Goal: Task Accomplishment & Management: Manage account settings

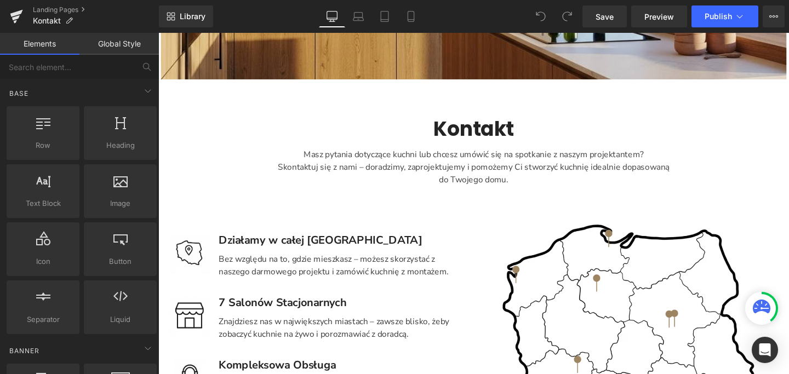
scroll to position [434, 0]
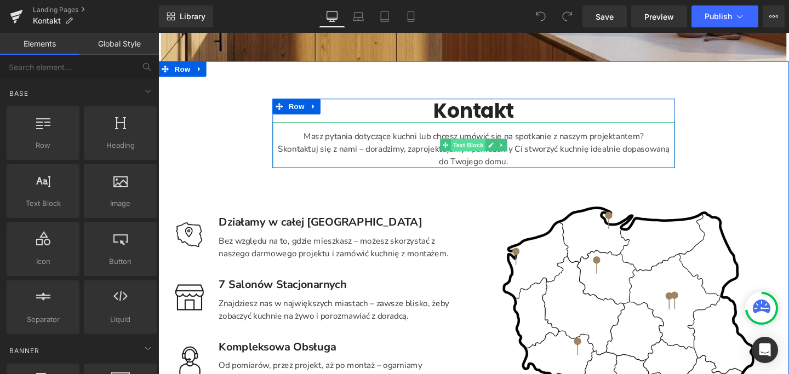
click at [479, 152] on span "Text Block" at bounding box center [484, 150] width 36 height 13
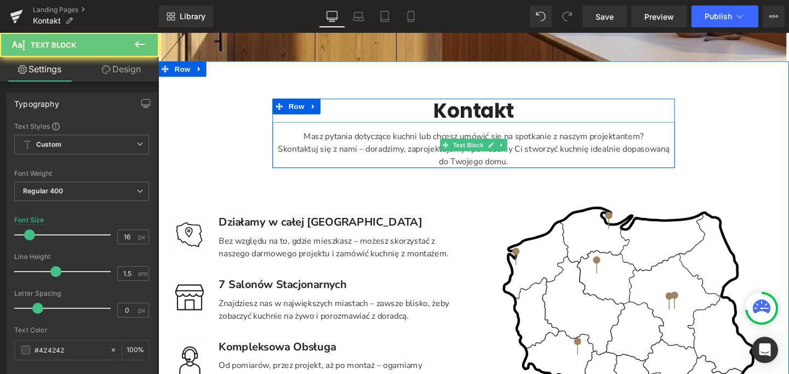
click at [530, 167] on div "Skontaktuj się z nami – doradzimy, zaprojektujemy i pomożemy Ci stworzyć kuchni…" at bounding box center [489, 162] width 423 height 26
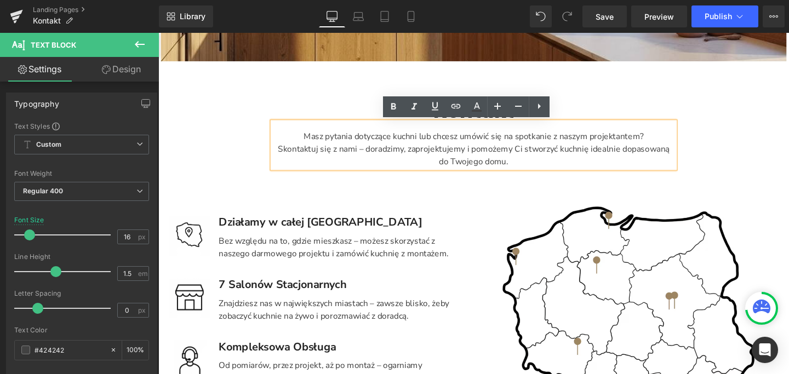
click at [528, 170] on div "Skontaktuj się z nami – doradzimy, zaprojektujemy i pomożemy Ci stworzyć kuchni…" at bounding box center [489, 162] width 423 height 26
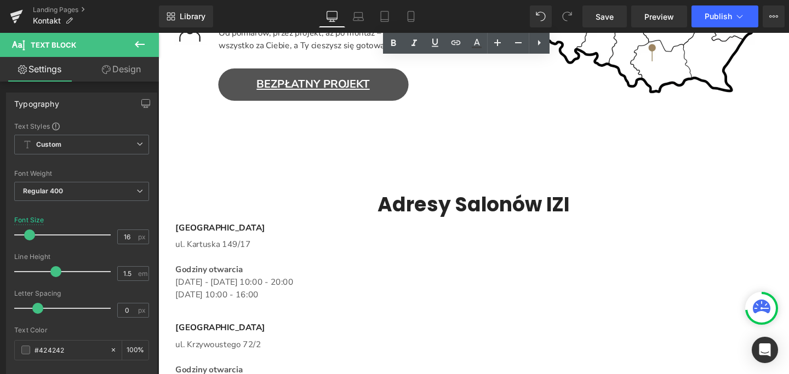
scroll to position [403, 0]
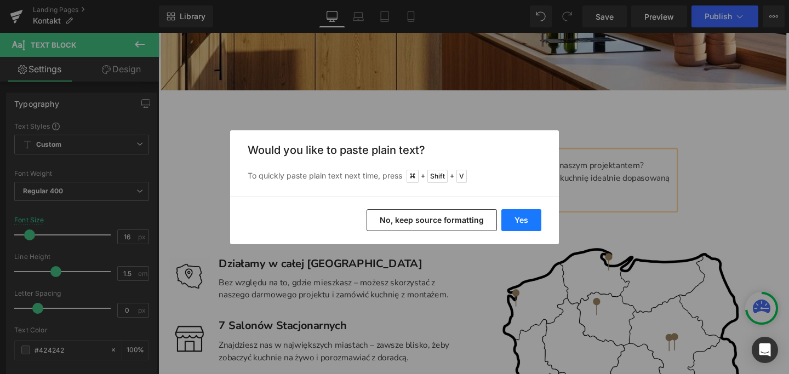
click at [523, 219] on button "Yes" at bounding box center [522, 220] width 40 height 22
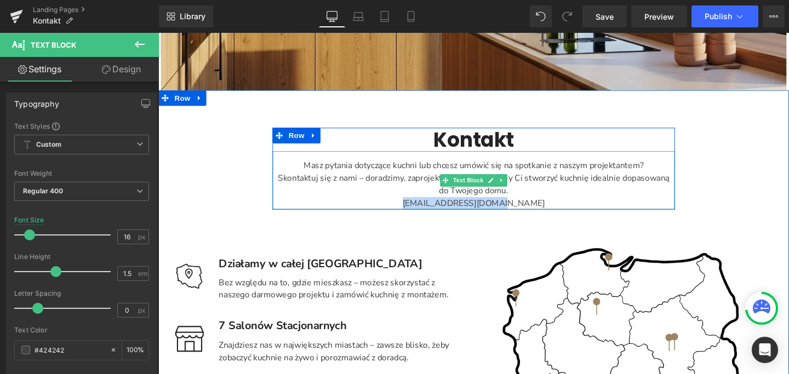
drag, startPoint x: 539, startPoint y: 211, endPoint x: 443, endPoint y: 214, distance: 96.0
click at [443, 214] on div "Skontaktuj się z nami – doradzimy, zaprojektujemy i pomożemy Ci stworzyć kuchni…" at bounding box center [489, 198] width 423 height 39
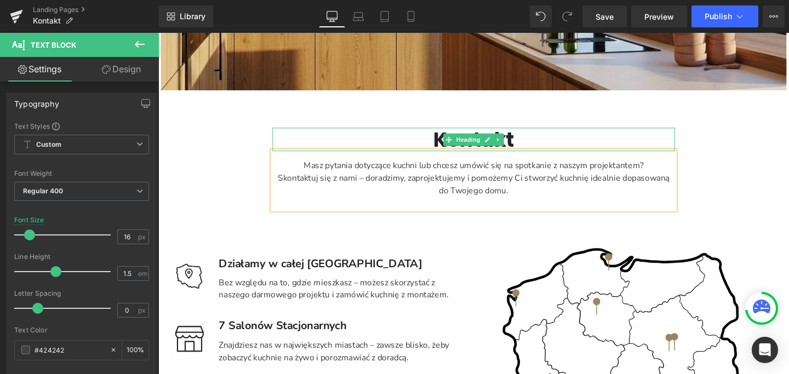
click at [548, 144] on h2 "Kontakt" at bounding box center [489, 145] width 423 height 25
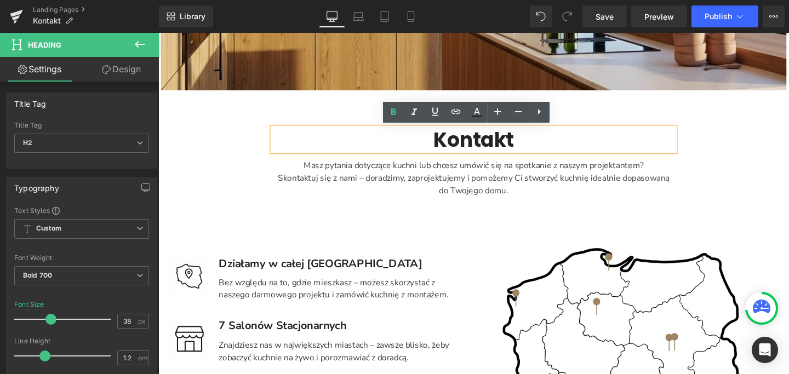
click at [536, 145] on h2 "Kontakt" at bounding box center [489, 145] width 423 height 25
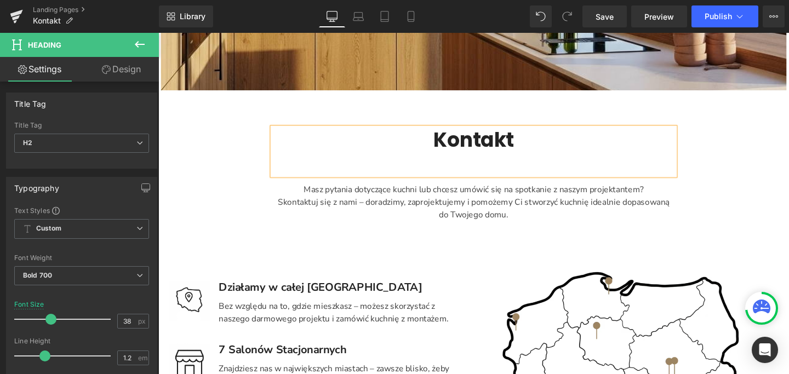
click at [570, 163] on div "Main content" at bounding box center [489, 169] width 423 height 25
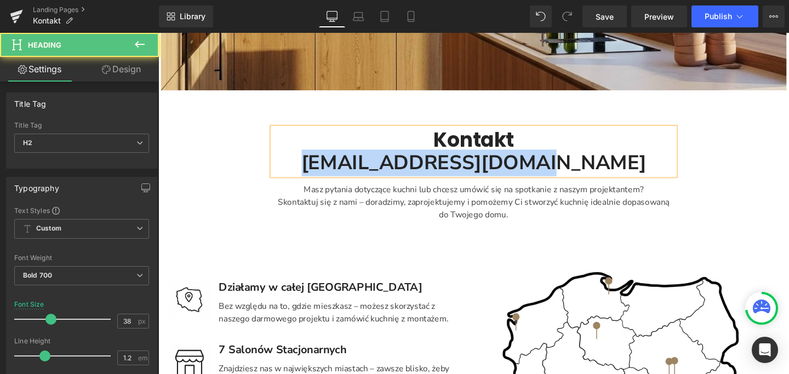
drag, startPoint x: 600, startPoint y: 166, endPoint x: 342, endPoint y: 177, distance: 257.9
click at [342, 177] on div "kontakt@izikuchnie.pl" at bounding box center [489, 169] width 423 height 25
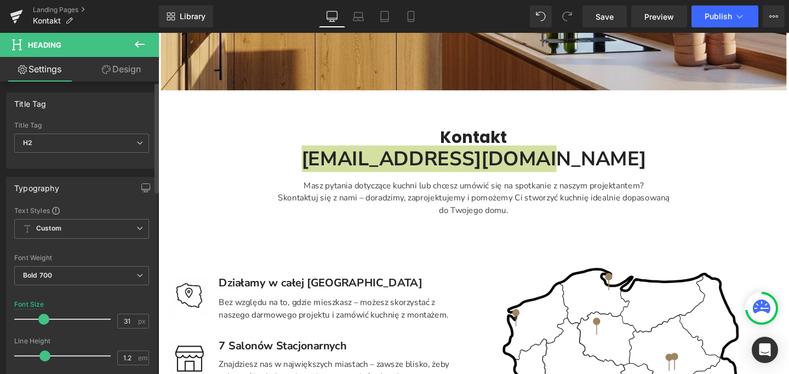
drag, startPoint x: 49, startPoint y: 321, endPoint x: 43, endPoint y: 321, distance: 6.1
click at [43, 321] on span at bounding box center [43, 319] width 11 height 11
type input "38"
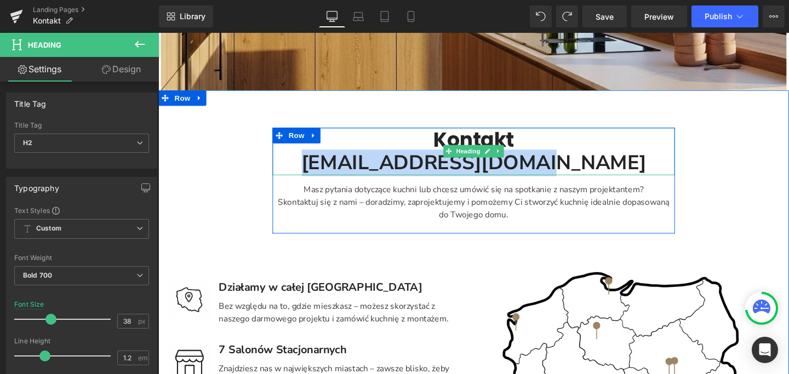
click at [478, 169] on div "kontakt@izikuchnie.pl" at bounding box center [489, 169] width 423 height 25
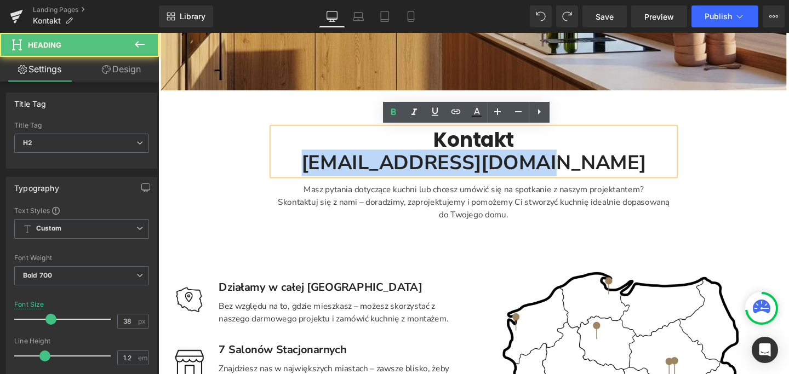
drag, startPoint x: 597, startPoint y: 171, endPoint x: 355, endPoint y: 173, distance: 242.3
click at [355, 173] on div "kontakt@izikuchnie.pl" at bounding box center [489, 169] width 423 height 25
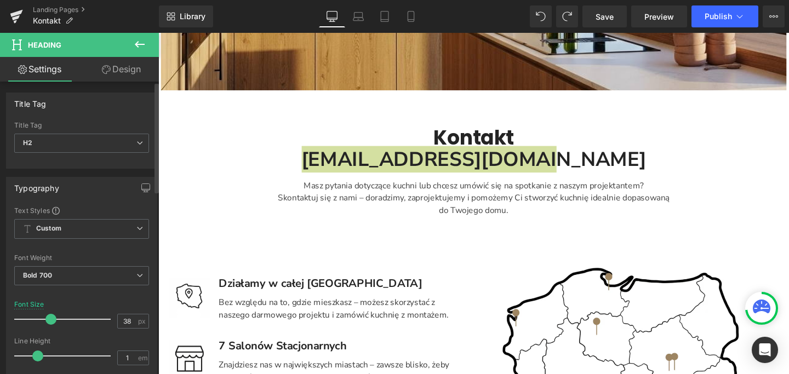
drag, startPoint x: 44, startPoint y: 357, endPoint x: 37, endPoint y: 357, distance: 7.1
click at [37, 357] on span at bounding box center [37, 356] width 11 height 11
type input "1.2"
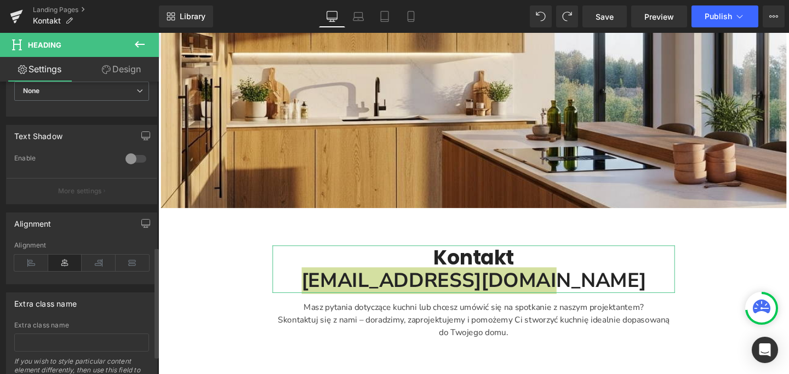
scroll to position [485, 0]
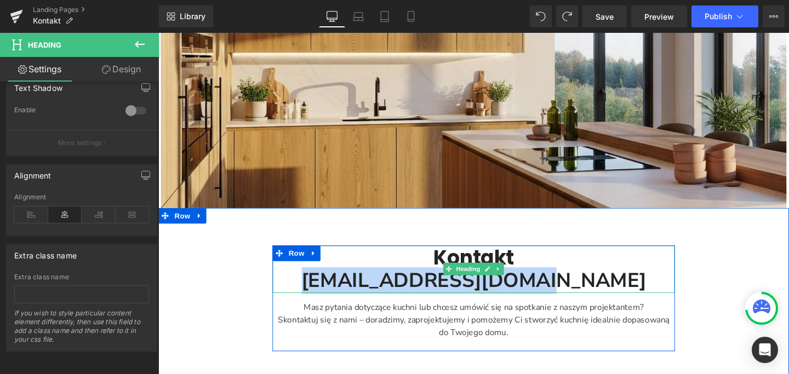
click at [629, 297] on div "kontakt@izikuchnie.pl" at bounding box center [489, 293] width 423 height 25
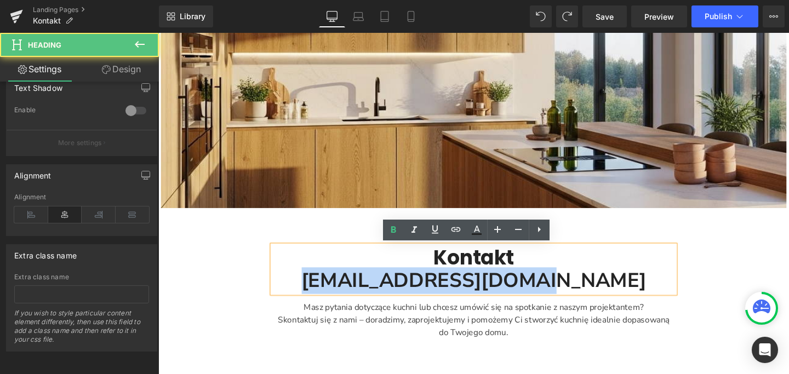
drag, startPoint x: 620, startPoint y: 298, endPoint x: 359, endPoint y: 298, distance: 260.9
click at [359, 298] on div "kontakt@izikuchnie.pl" at bounding box center [489, 293] width 423 height 25
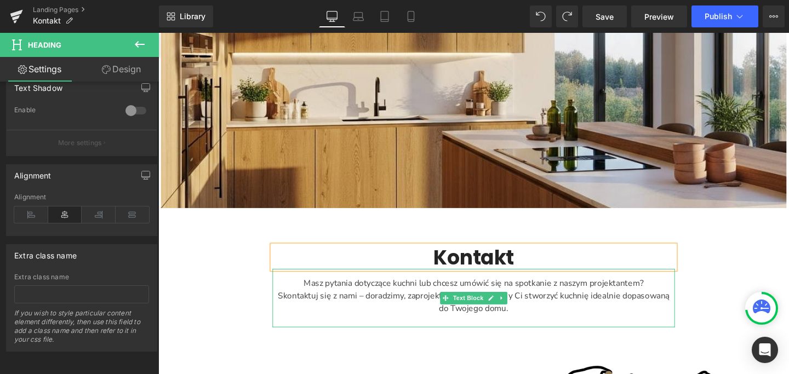
click at [546, 325] on div "Skontaktuj się z nami – doradzimy, zaprojektujemy i pomożemy Ci stworzyć kuchni…" at bounding box center [489, 322] width 423 height 39
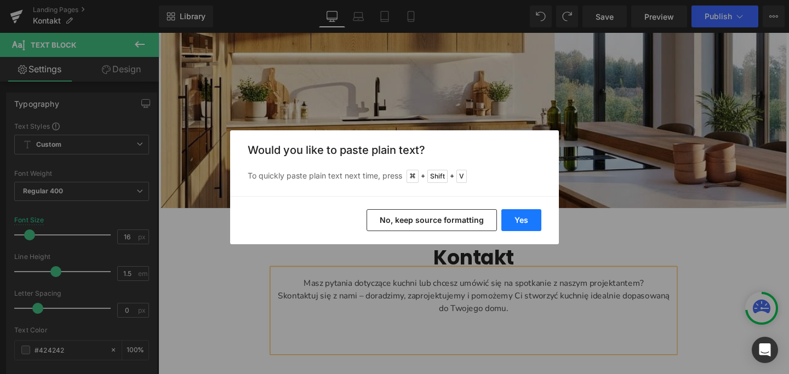
click at [509, 219] on button "Yes" at bounding box center [522, 220] width 40 height 22
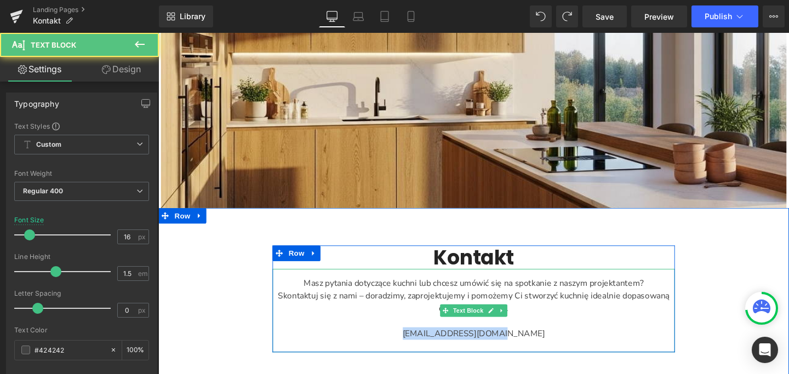
drag, startPoint x: 533, startPoint y: 347, endPoint x: 429, endPoint y: 348, distance: 104.7
click at [429, 348] on div "kontakt@izikuchnie.pl" at bounding box center [489, 356] width 423 height 26
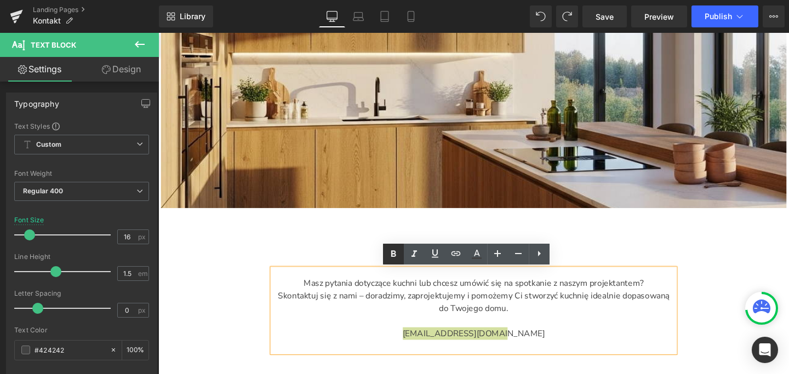
click at [394, 253] on icon at bounding box center [393, 254] width 5 height 7
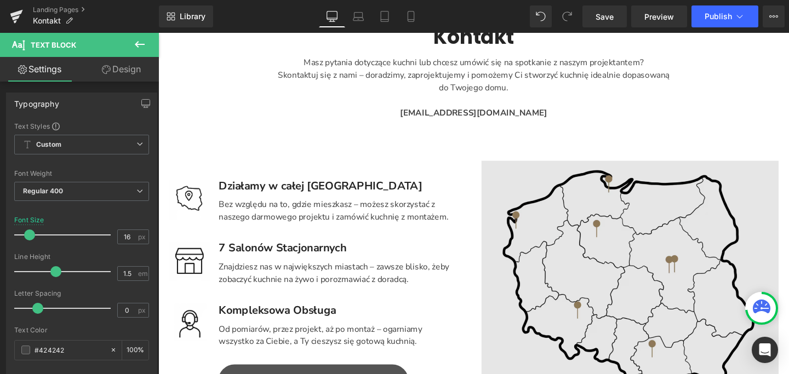
scroll to position [323, 0]
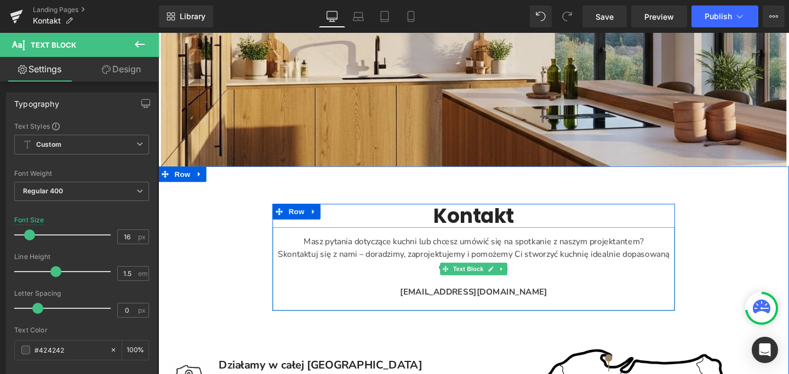
click at [517, 310] on strong "kontakt@izikuchnie.pl" at bounding box center [490, 305] width 155 height 12
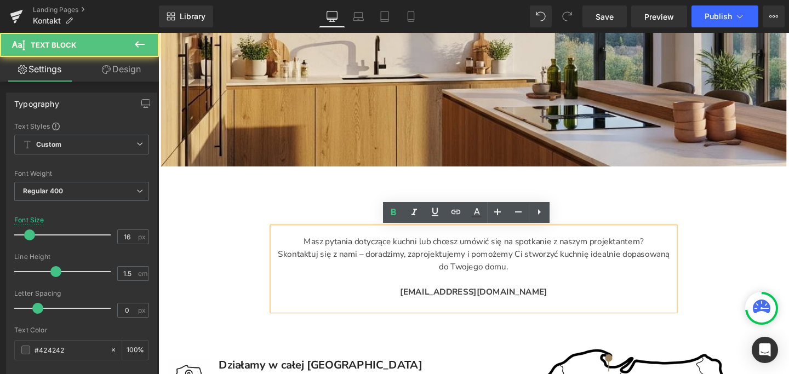
click at [538, 305] on div "kontakt@izikuchnie.pl" at bounding box center [489, 312] width 423 height 26
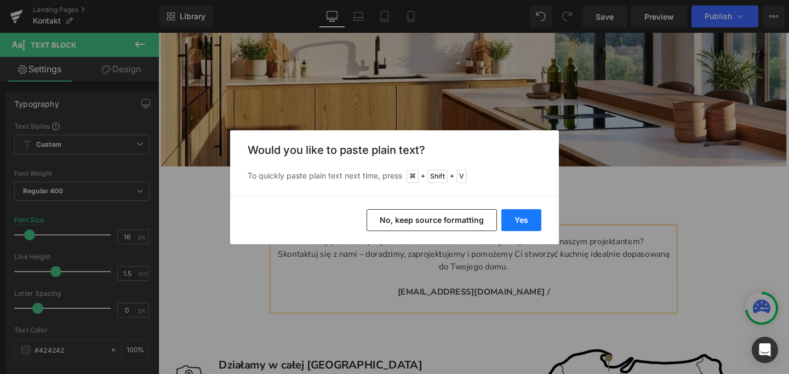
click at [532, 220] on button "Yes" at bounding box center [522, 220] width 40 height 22
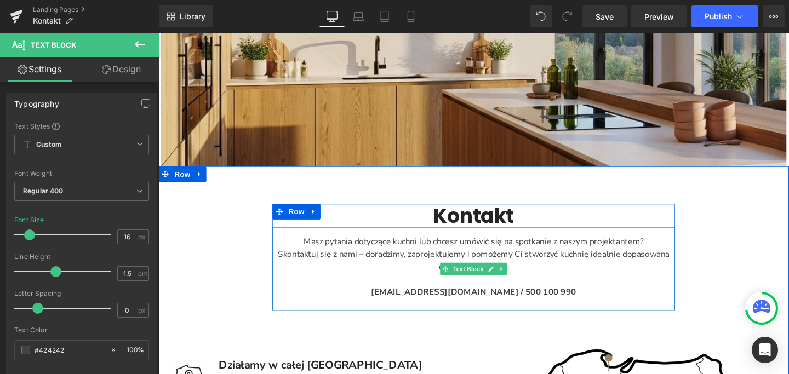
click at [573, 308] on div "kontakt@izikuchnie.pl / 500 100 990" at bounding box center [489, 312] width 423 height 26
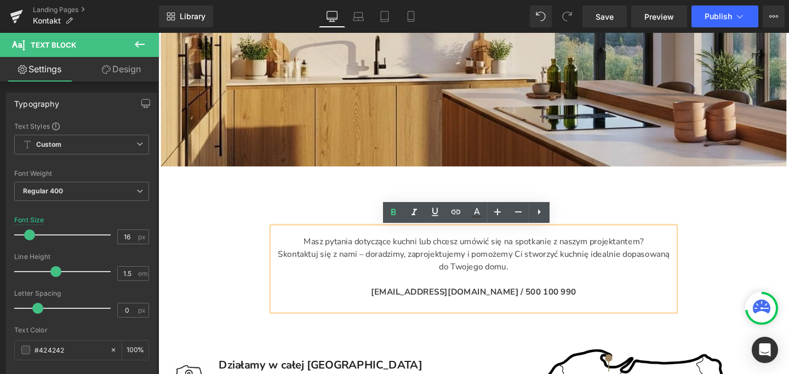
click at [507, 305] on strong "kontakt@izikuchnie.pl / 500 100 990" at bounding box center [490, 305] width 216 height 12
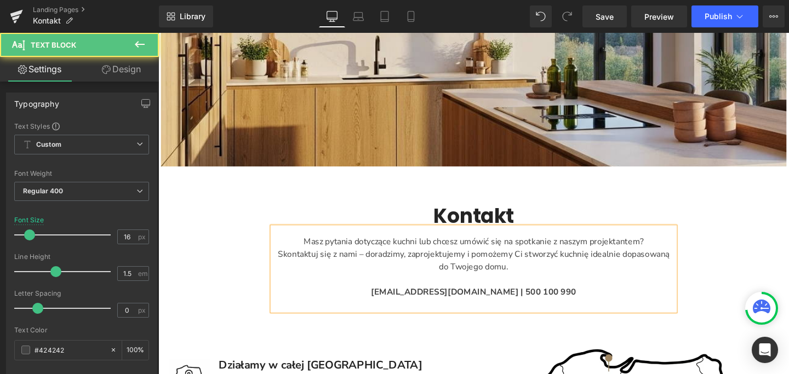
click at [502, 306] on strong "kontakt@izikuchnie.pl | 500 100 990" at bounding box center [490, 305] width 216 height 12
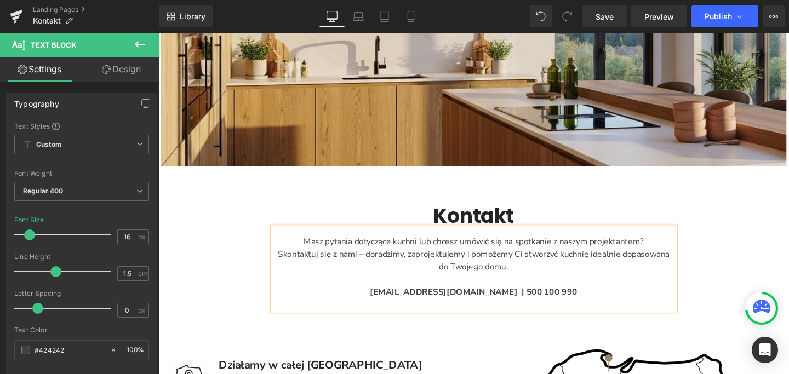
click at [509, 305] on strong "kontakt@izikuchnie.pl | 500 100 990" at bounding box center [490, 305] width 218 height 12
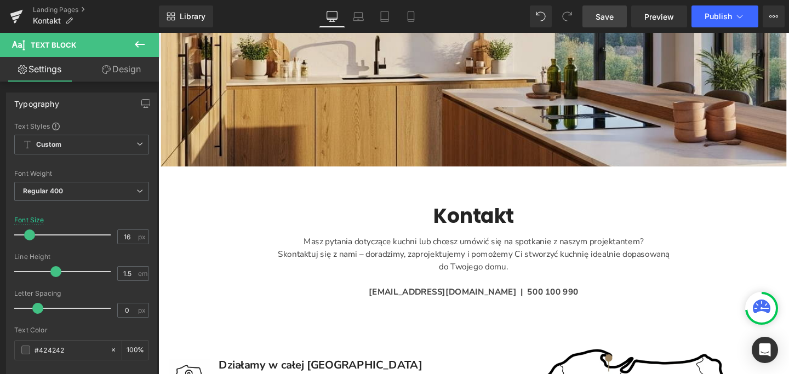
click at [609, 16] on span "Save" at bounding box center [605, 17] width 18 height 12
click at [718, 24] on button "Publish" at bounding box center [725, 16] width 67 height 22
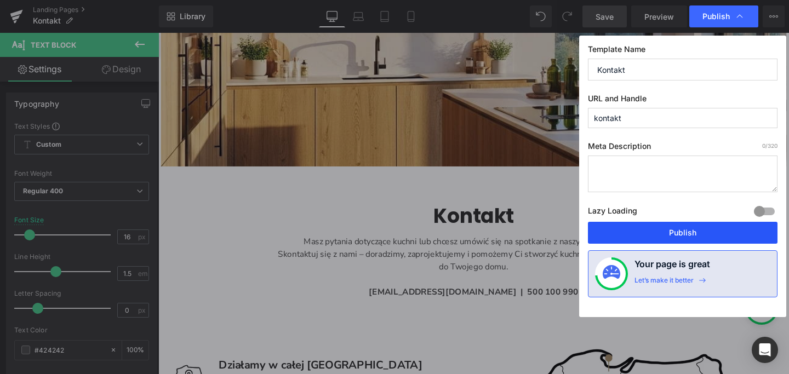
click at [724, 228] on button "Publish" at bounding box center [683, 233] width 190 height 22
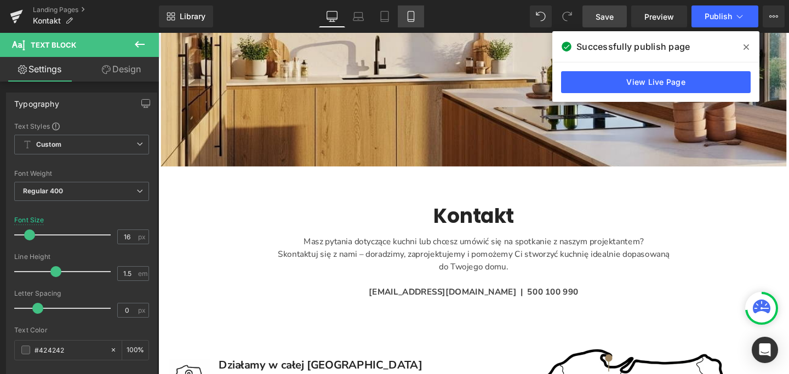
click at [411, 14] on icon at bounding box center [411, 16] width 11 height 11
type input "14"
type input "100"
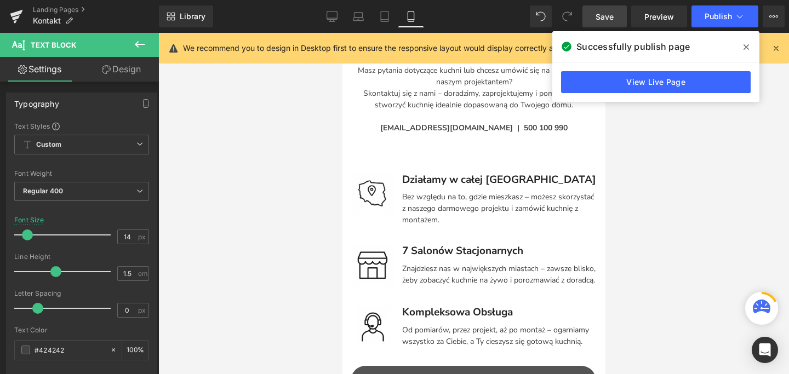
scroll to position [147, 0]
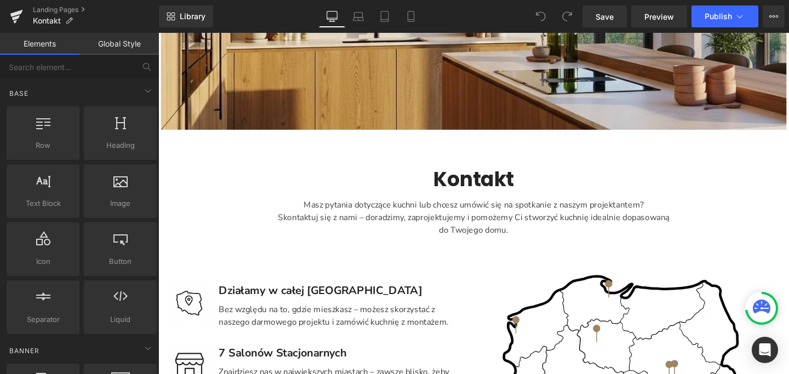
scroll to position [430, 0]
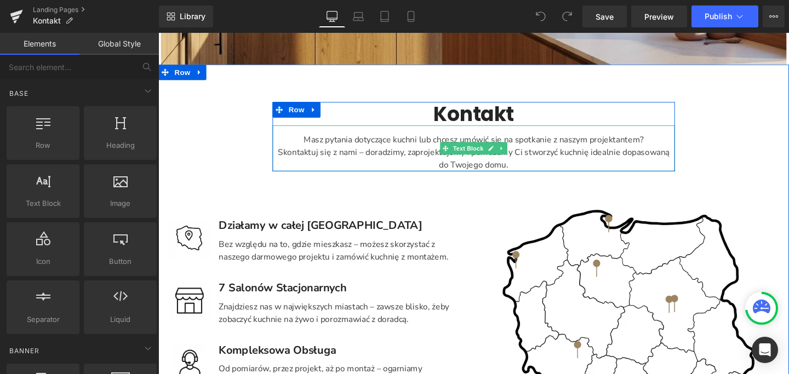
click at [522, 167] on div "Skontaktuj się z nami – doradzimy, zaprojektujemy i pomożemy Ci stworzyć kuchni…" at bounding box center [489, 165] width 423 height 26
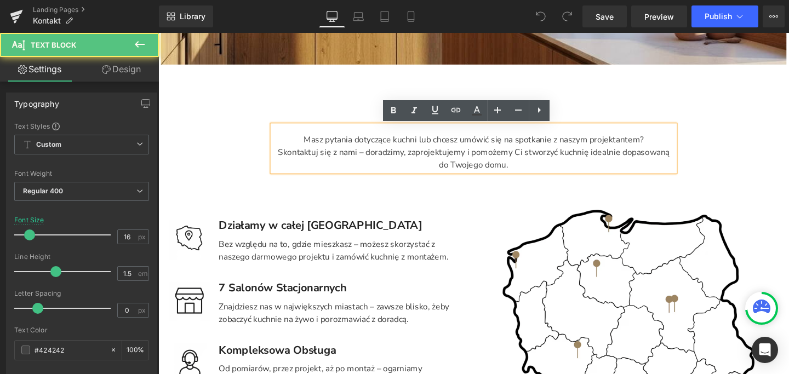
click at [522, 172] on div "Skontaktuj się z nami – doradzimy, zaprojektujemy i pomożemy Ci stworzyć kuchni…" at bounding box center [489, 165] width 423 height 26
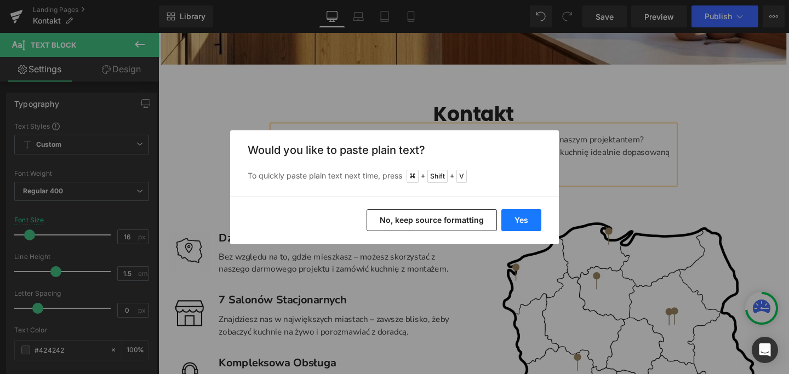
click at [518, 223] on button "Yes" at bounding box center [522, 220] width 40 height 22
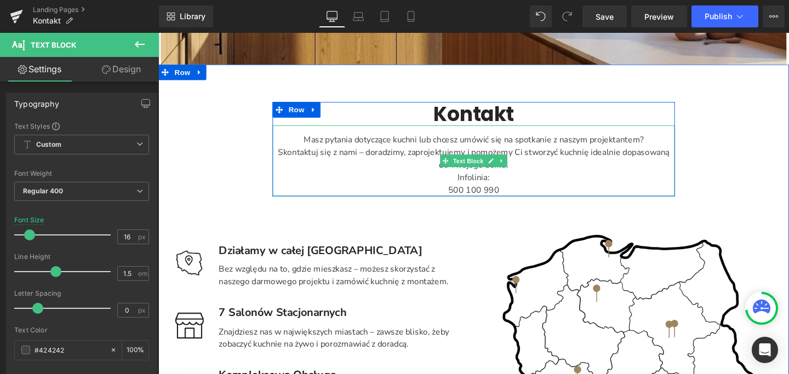
click at [526, 198] on div "500 100 990" at bounding box center [489, 198] width 423 height 13
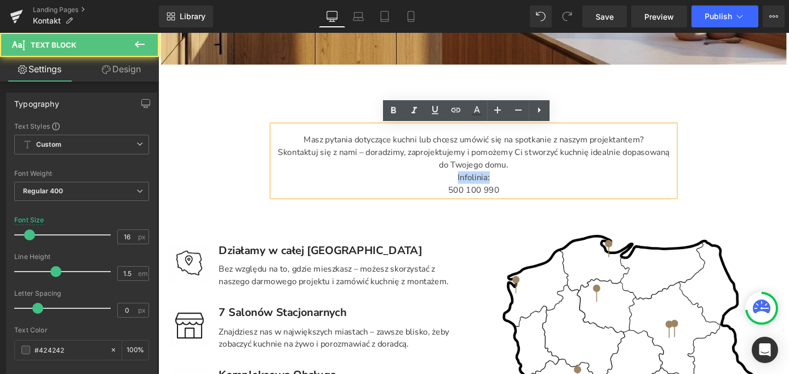
drag, startPoint x: 517, startPoint y: 184, endPoint x: 468, endPoint y: 184, distance: 49.3
click at [468, 184] on div "Infolinia:" at bounding box center [489, 185] width 423 height 13
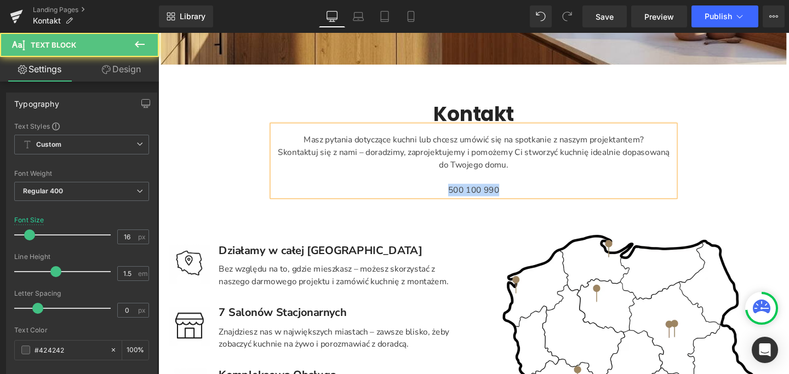
drag, startPoint x: 518, startPoint y: 198, endPoint x: 462, endPoint y: 202, distance: 56.0
click at [462, 202] on div "500 100 990" at bounding box center [489, 198] width 423 height 13
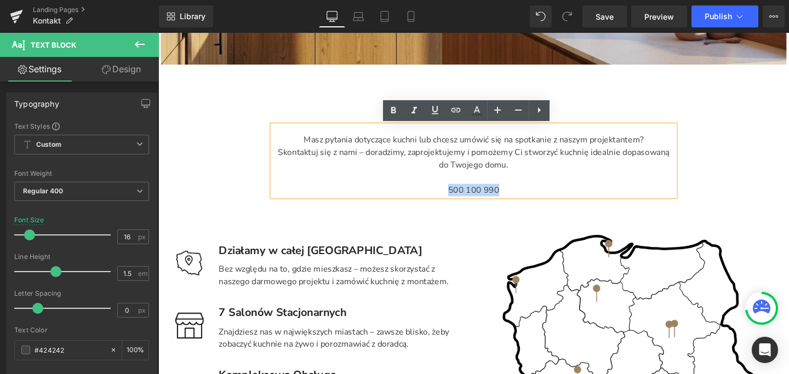
copy div "500 100 990"
